Goal: Information Seeking & Learning: Learn about a topic

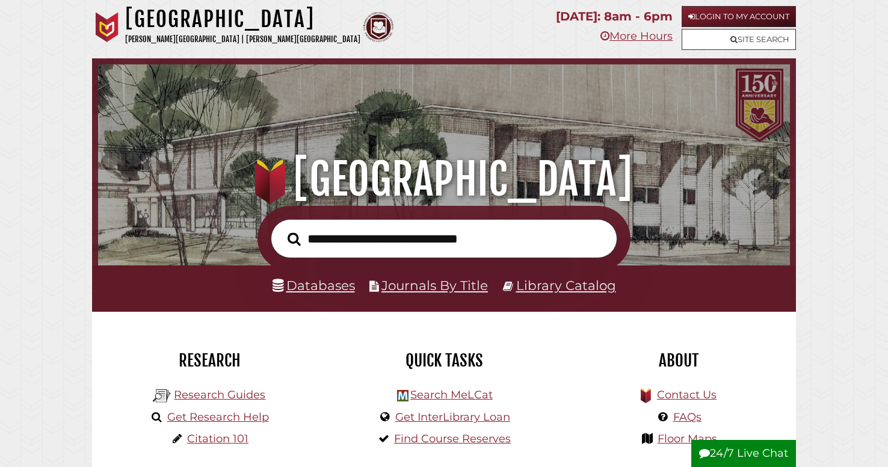
scroll to position [229, 686]
click at [324, 289] on link "Databases" at bounding box center [313, 285] width 82 height 16
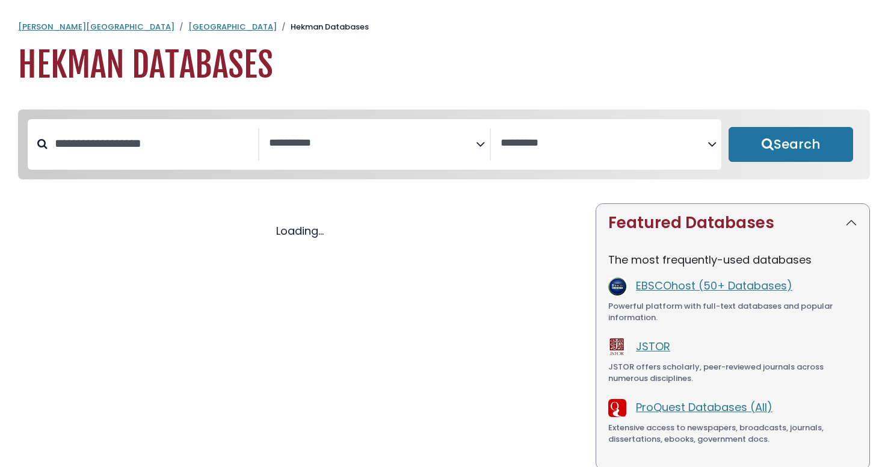
select select "Database Subject Filter"
select select "Database Vendors Filter"
select select "Database Subject Filter"
select select "Database Vendors Filter"
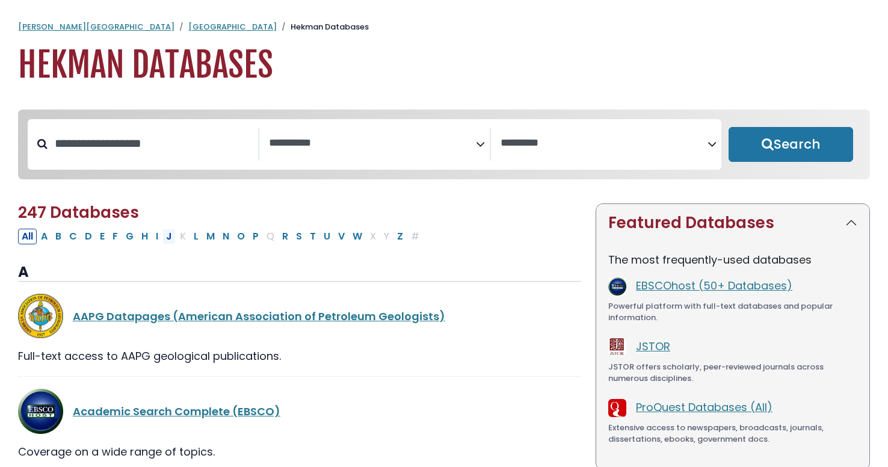
click at [171, 243] on button "J" at bounding box center [168, 237] width 13 height 16
select select "Database Subject Filter"
select select "Database Vendors Filter"
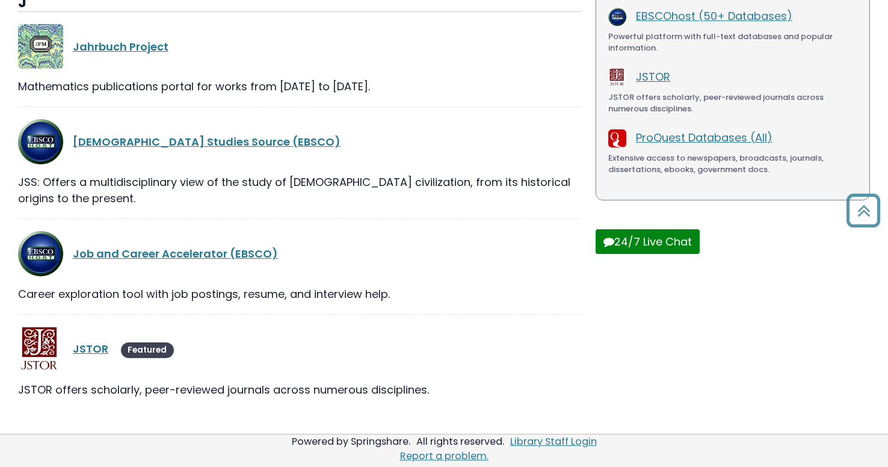
scroll to position [272, 0]
click at [96, 355] on link "JSTOR" at bounding box center [90, 348] width 35 height 15
